Goal: Task Accomplishment & Management: Complete application form

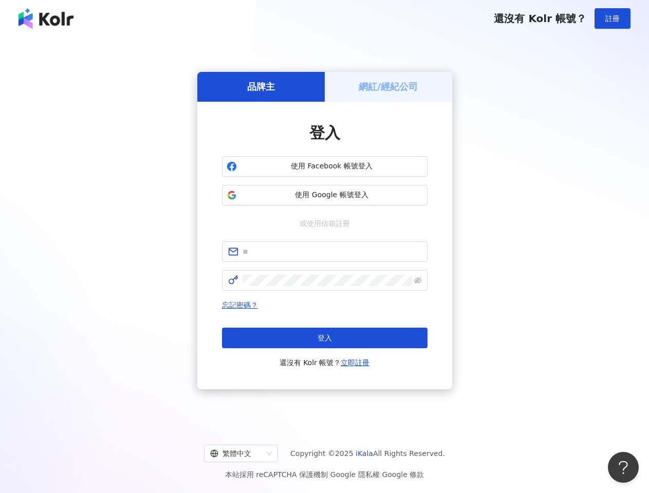
click at [612, 18] on span "註冊" at bounding box center [612, 18] width 14 height 8
click at [261, 86] on h5 "品牌主" at bounding box center [261, 86] width 28 height 13
click at [388, 86] on h5 "網紅/經紀公司" at bounding box center [388, 86] width 59 height 13
click at [325, 166] on span "使用 Facebook 帳號登入" at bounding box center [332, 166] width 182 height 10
click at [325, 195] on span "使用 Google 帳號登入" at bounding box center [332, 195] width 182 height 10
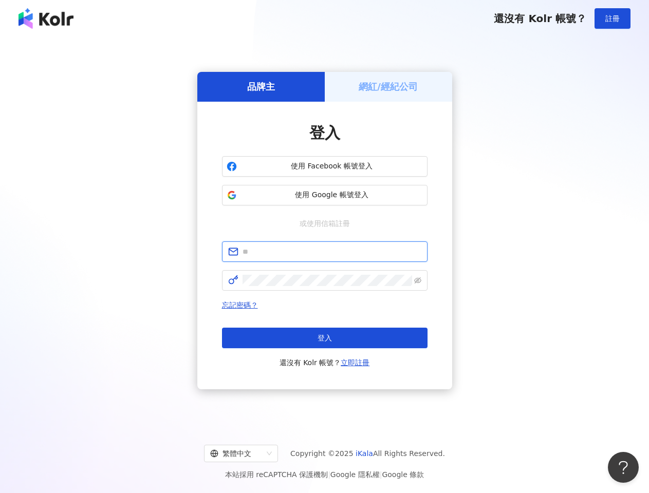
click at [325, 252] on input "text" at bounding box center [331, 251] width 179 height 11
click at [418, 280] on icon "eye-invisible" at bounding box center [417, 280] width 7 height 7
